Goal: Information Seeking & Learning: Understand process/instructions

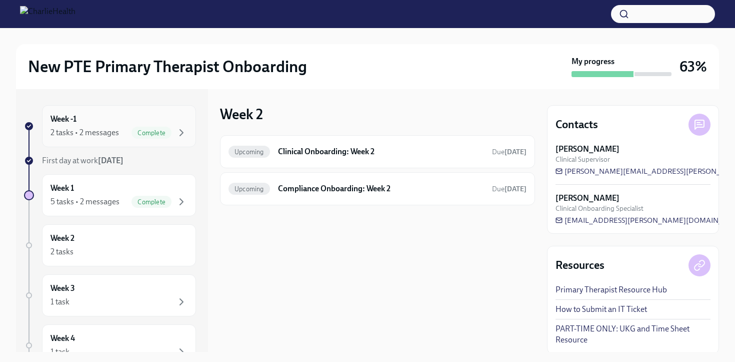
click at [108, 122] on div "Week -1 2 tasks • 2 messages Complete" at bounding box center [119, 126] width 137 height 25
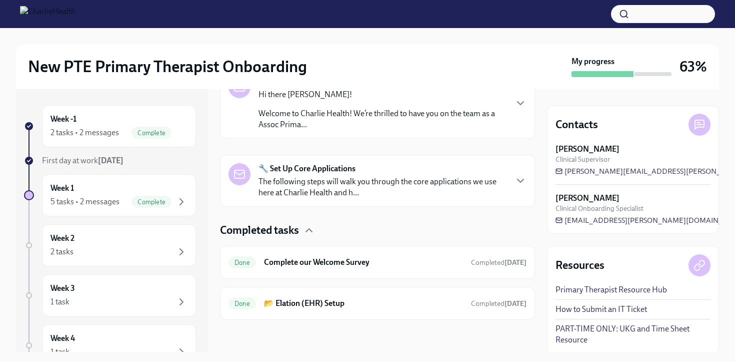
scroll to position [170, 0]
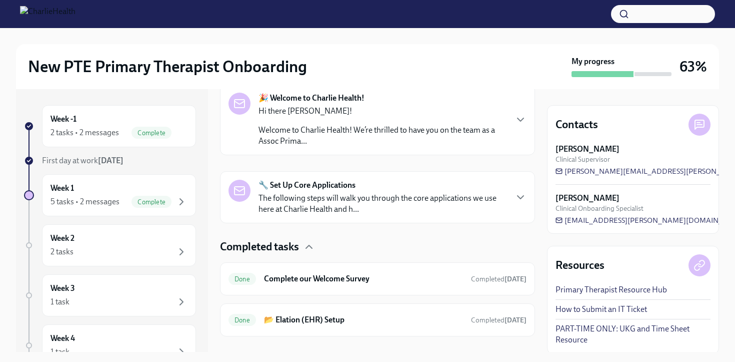
click at [450, 207] on p "The following steps will walk you through the core applications we use here at …" at bounding box center [383, 204] width 248 height 22
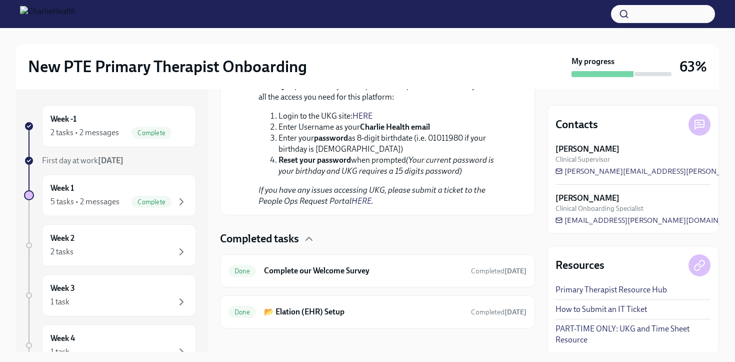
scroll to position [932, 0]
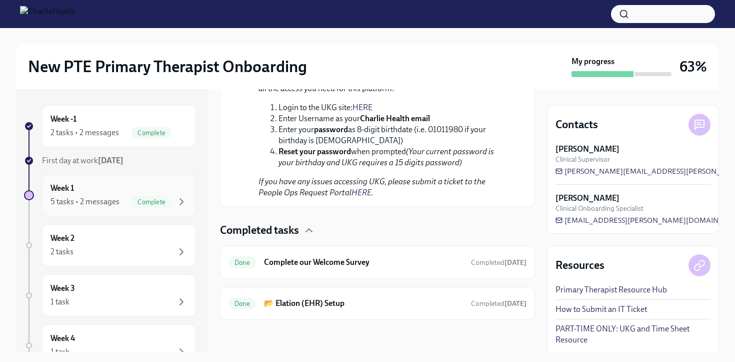
click at [105, 204] on div "5 tasks • 2 messages" at bounding box center [85, 201] width 69 height 11
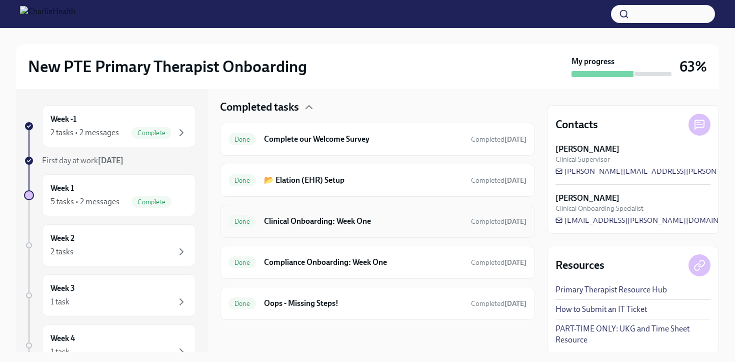
click at [390, 217] on h6 "Clinical Onboarding: Week One" at bounding box center [363, 221] width 199 height 11
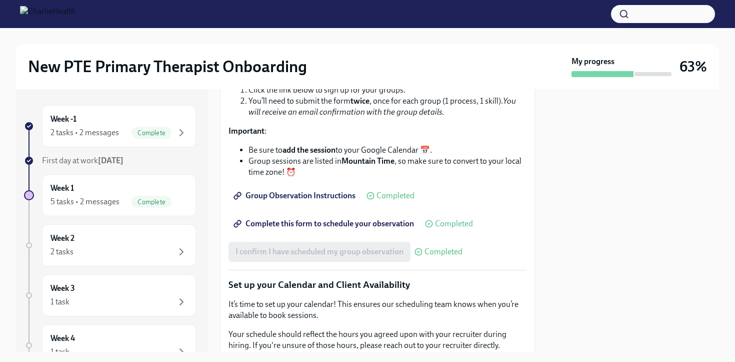
scroll to position [1366, 0]
click at [301, 200] on span "Group Observation Instructions" at bounding box center [296, 195] width 120 height 10
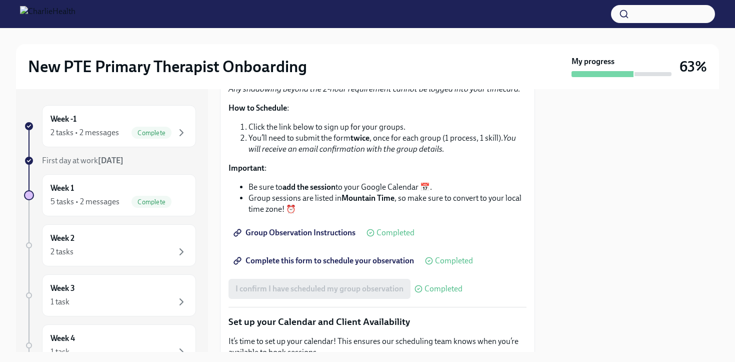
scroll to position [1576, 0]
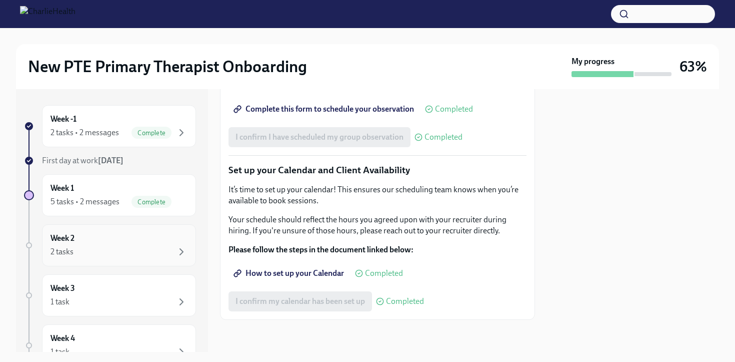
click at [118, 259] on div "Week 2 2 tasks" at bounding box center [119, 245] width 154 height 42
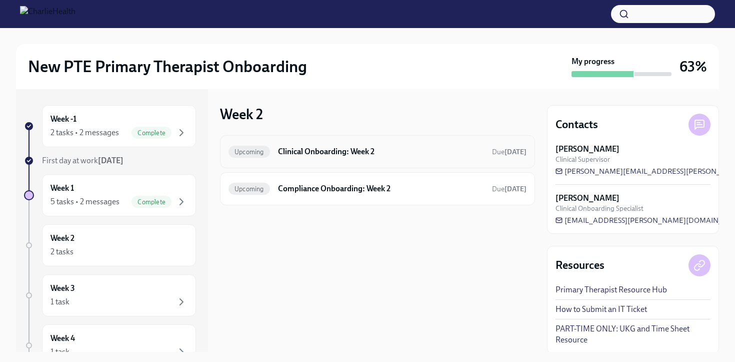
click at [351, 161] on div "Upcoming Clinical Onboarding: Week 2 Due [DATE]" at bounding box center [377, 151] width 315 height 33
click at [301, 153] on h6 "Clinical Onboarding: Week 2" at bounding box center [381, 151] width 206 height 11
